Goal: Information Seeking & Learning: Learn about a topic

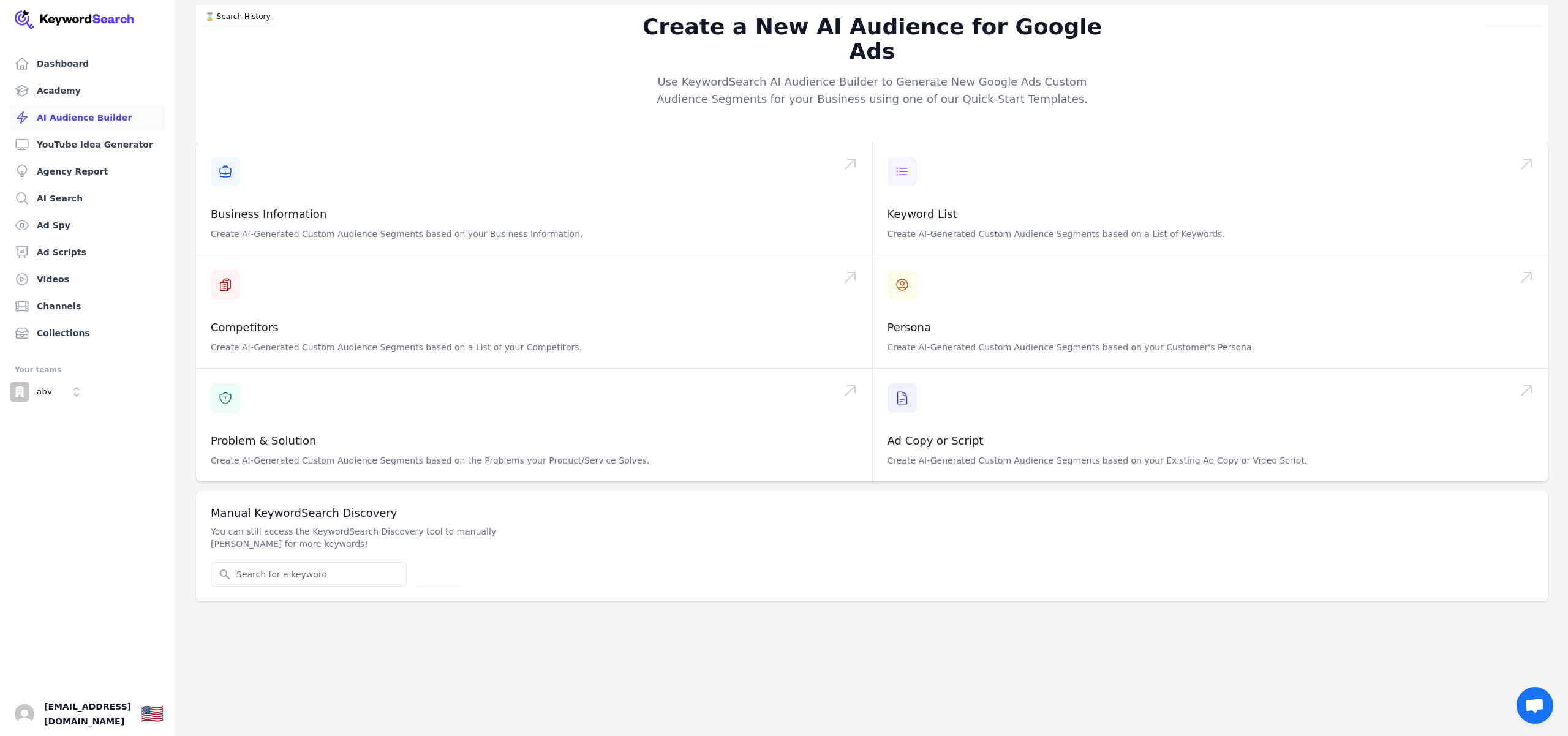
scroll to position [0, 2]
click at [89, 64] on link "Dashboard" at bounding box center [87, 64] width 156 height 24
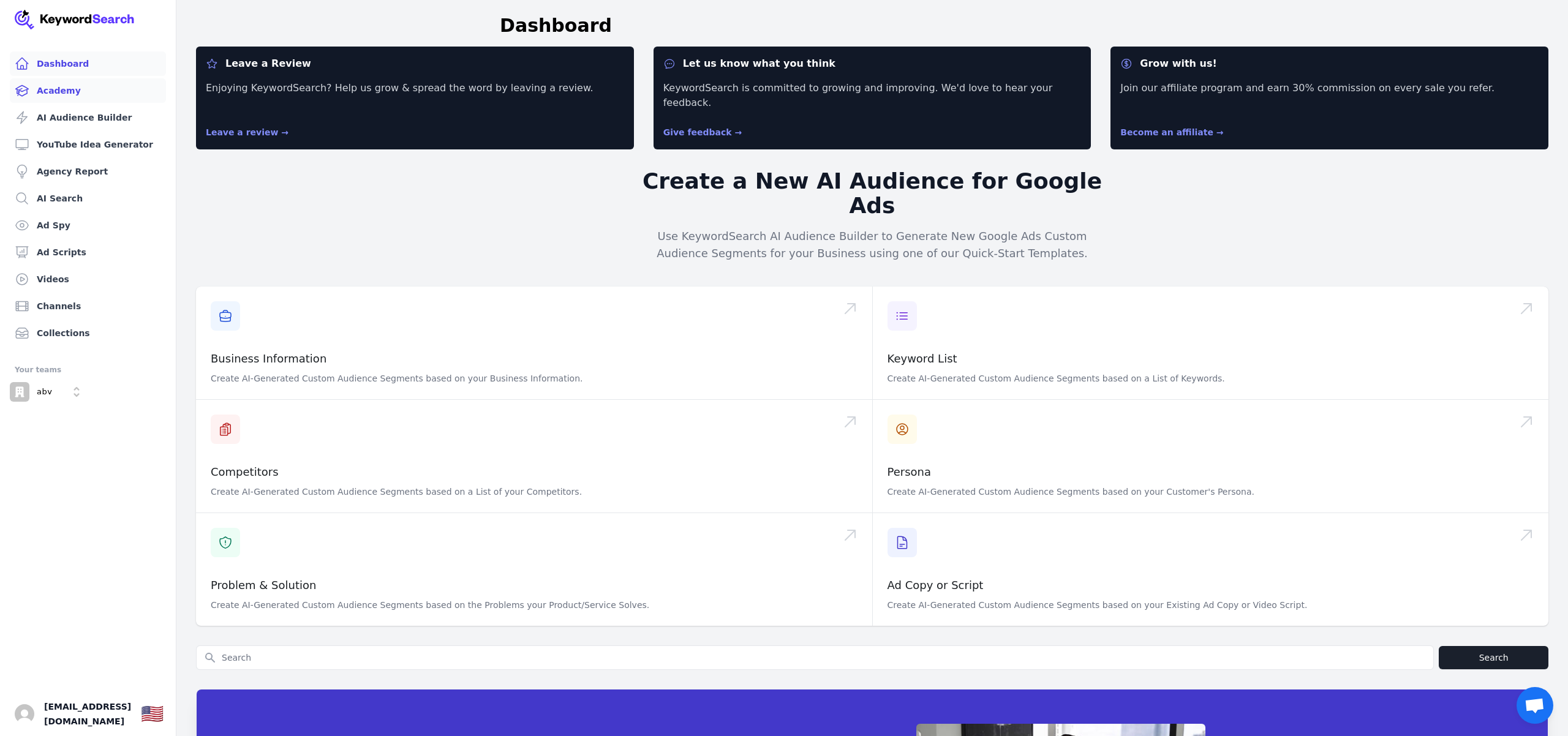
click at [79, 82] on link "Academy" at bounding box center [87, 90] width 156 height 24
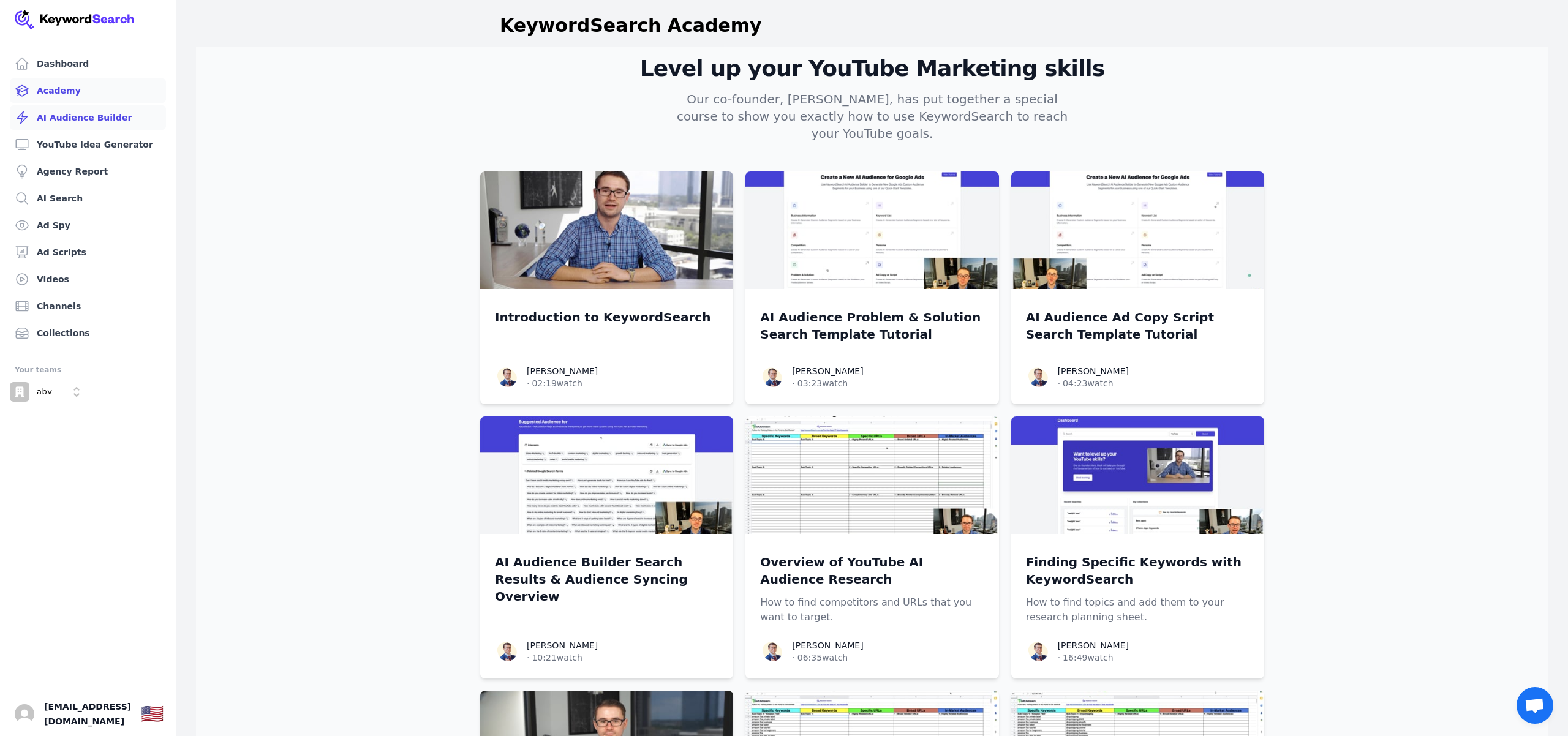
click at [107, 110] on link "AI Audience Builder" at bounding box center [87, 118] width 156 height 24
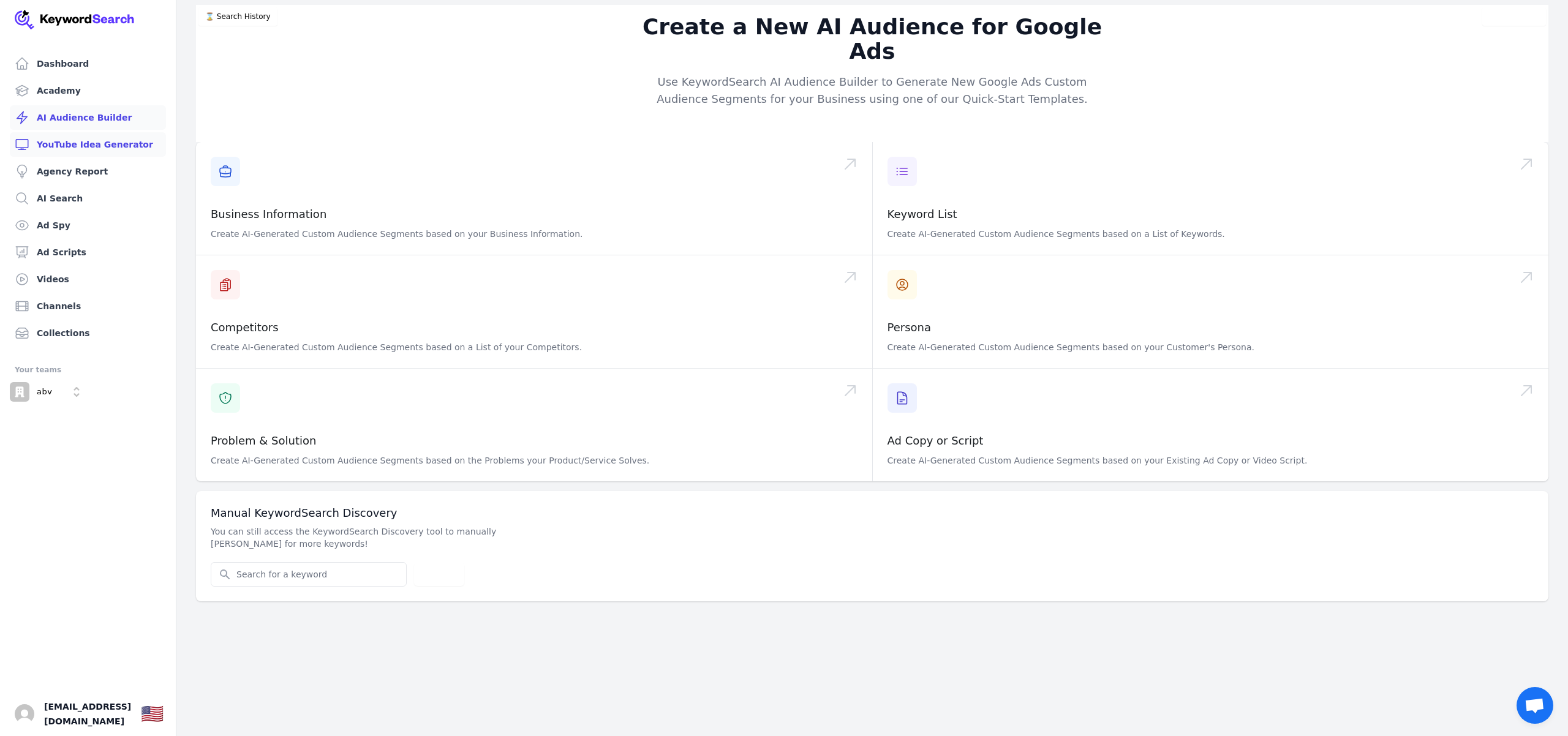
click at [99, 146] on link "YouTube Idea Generator" at bounding box center [87, 144] width 156 height 24
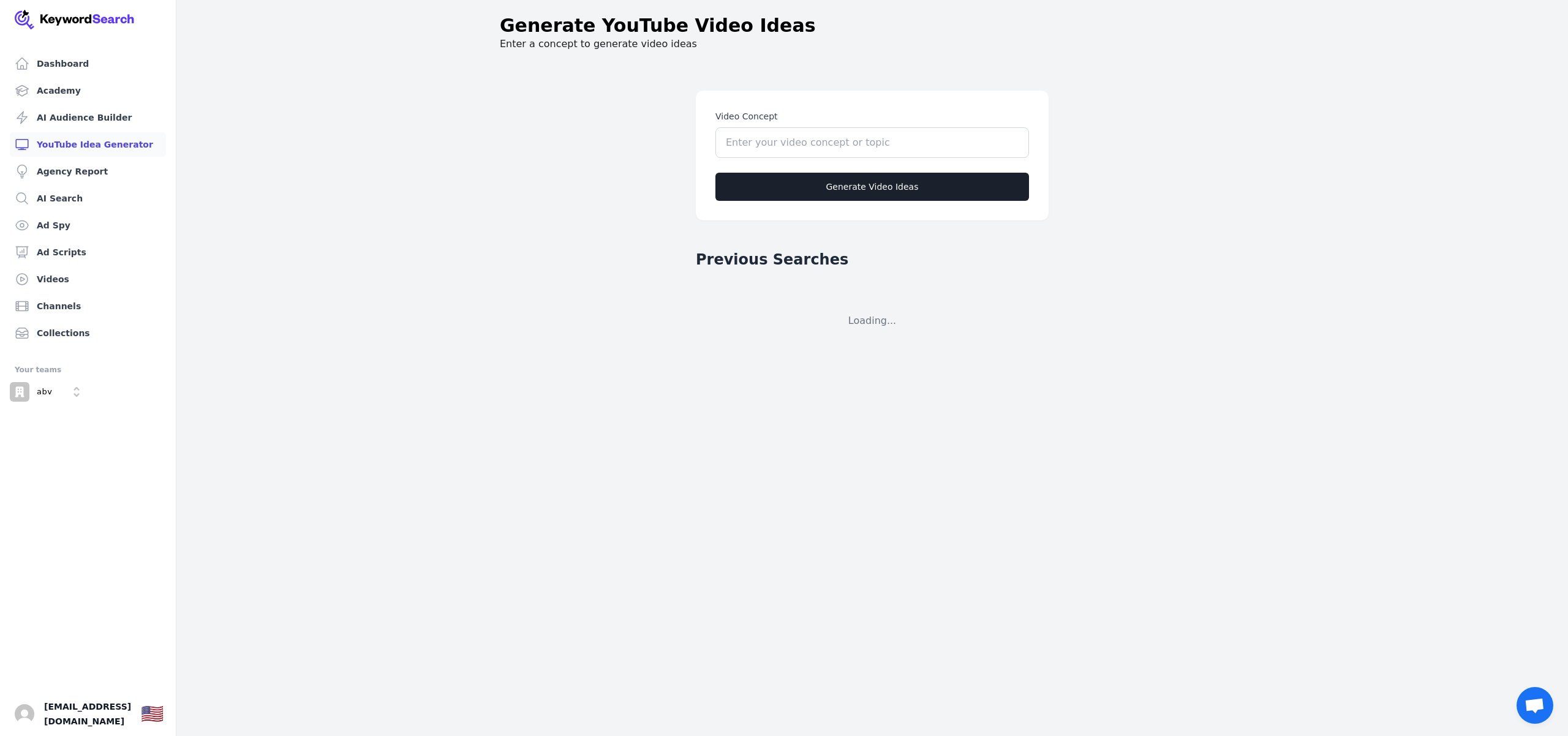
click at [96, 186] on ul "Dashboard Academy AI Audience Builder YouTube Idea Generator Agency Report AI S…" at bounding box center [87, 199] width 156 height 294
click at [97, 174] on link "Agency Report" at bounding box center [87, 171] width 156 height 24
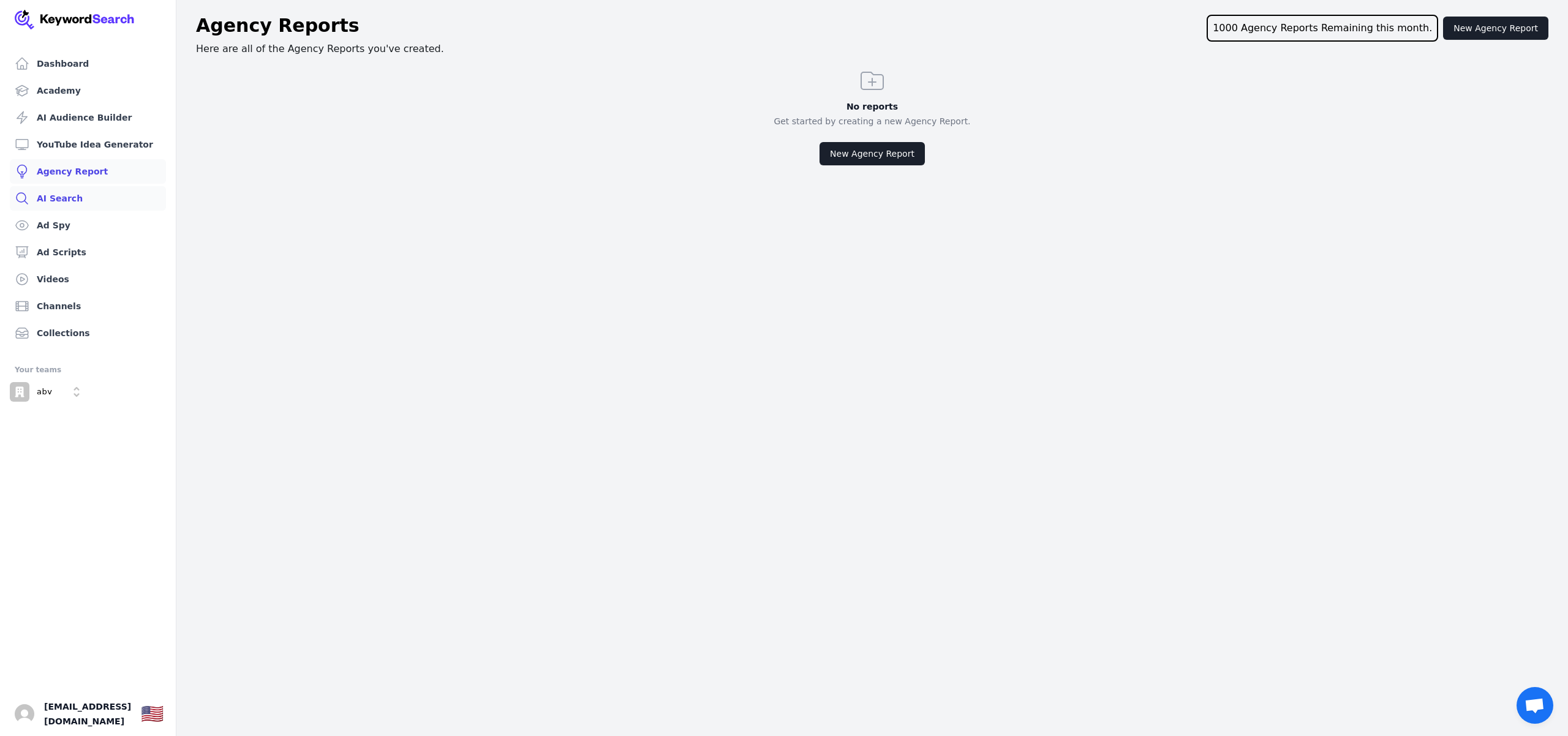
click at [80, 195] on link "AI Search" at bounding box center [87, 199] width 156 height 24
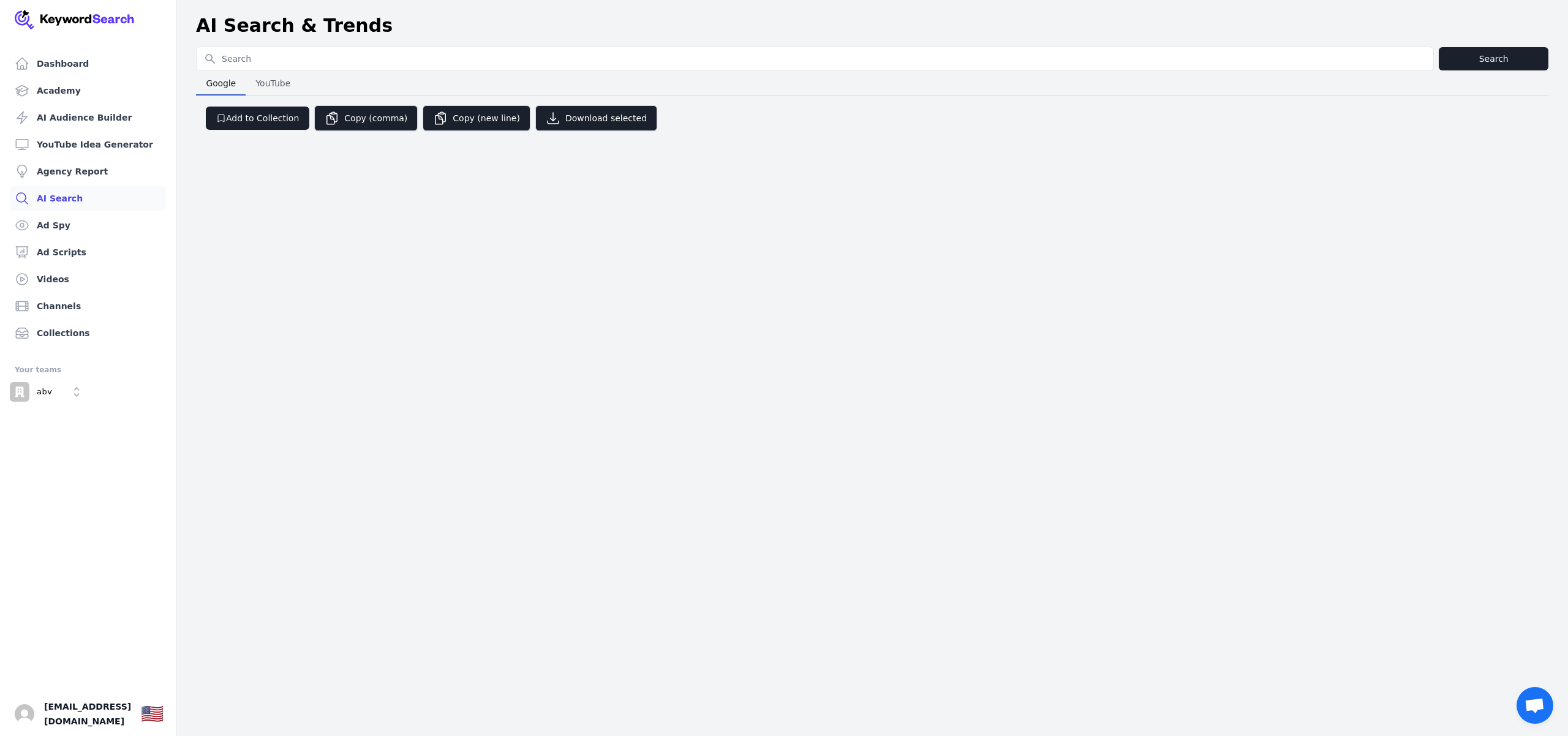
click at [300, 60] on input "Search for YouTube Keywords" at bounding box center [815, 58] width 1237 height 23
type input "sách"
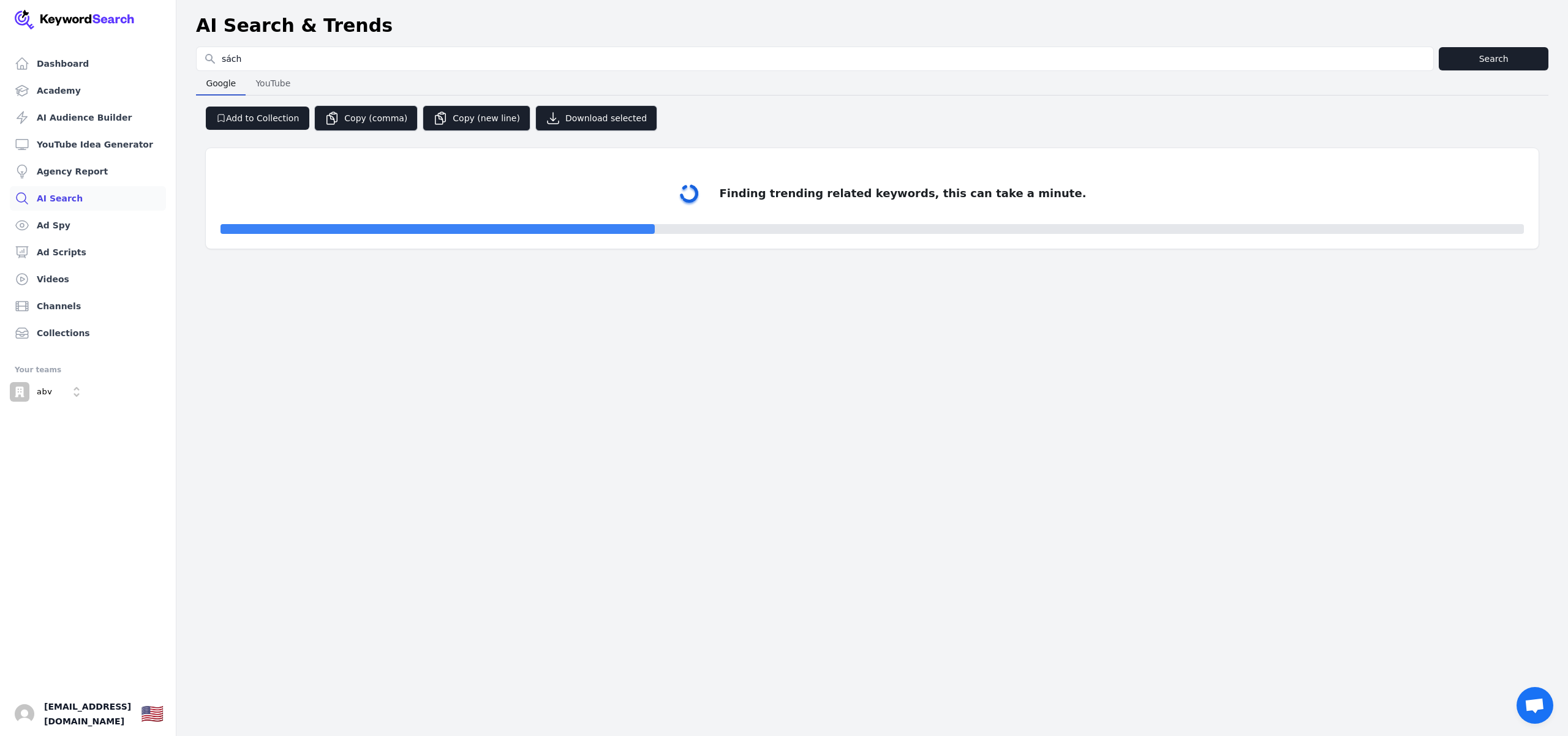
drag, startPoint x: 1542, startPoint y: 203, endPoint x: 1453, endPoint y: 194, distance: 89.5
click at [1453, 194] on div "Finding trending related keywords, this can take a minute." at bounding box center [872, 192] width 1352 height 123
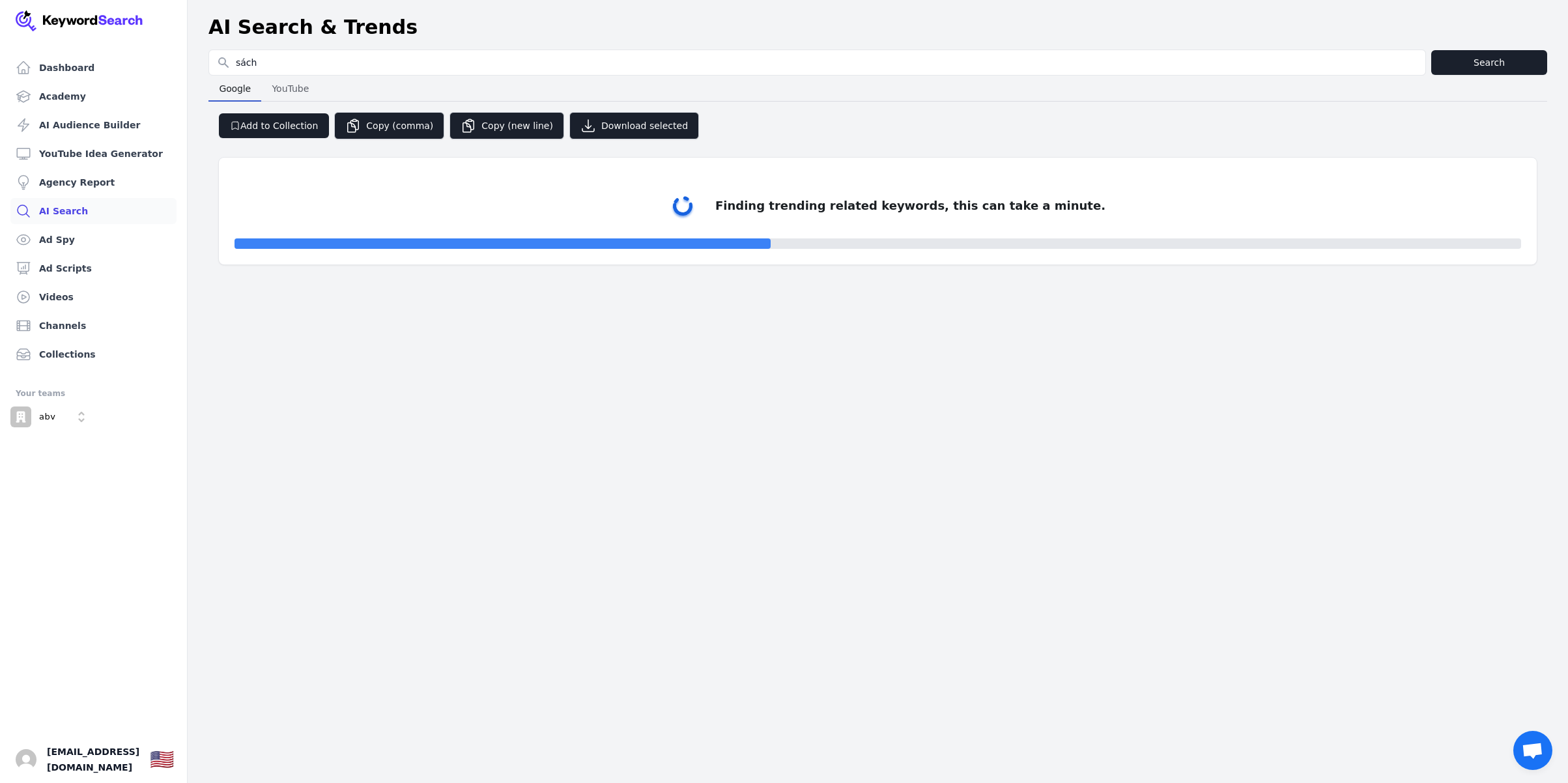
select select "50"
